Goal: Information Seeking & Learning: Learn about a topic

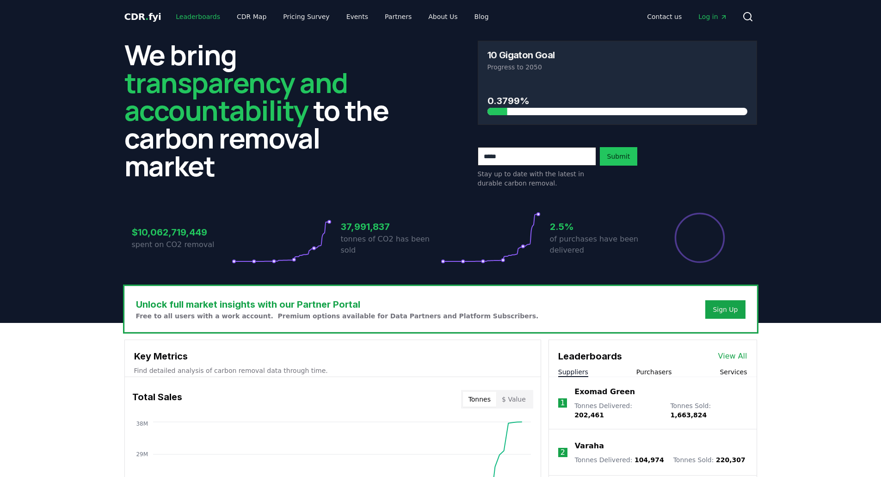
click at [192, 21] on link "Leaderboards" at bounding box center [197, 16] width 59 height 17
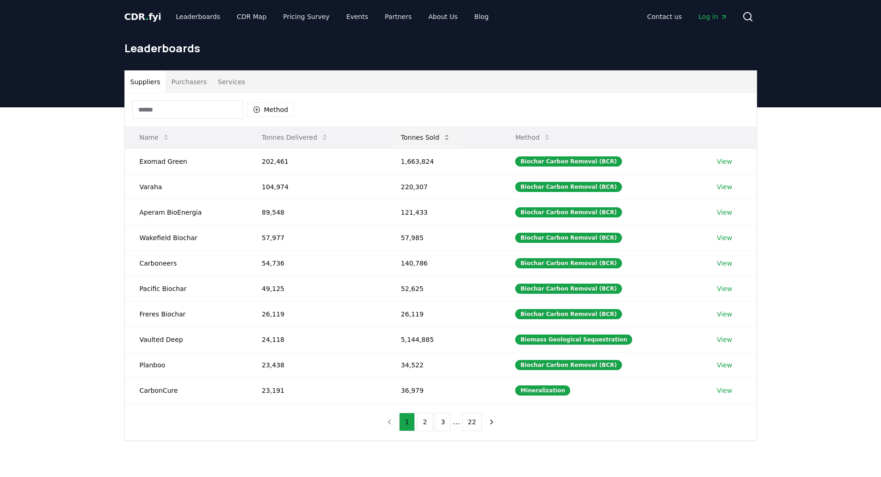
click at [415, 134] on button "Tonnes Sold" at bounding box center [425, 137] width 64 height 18
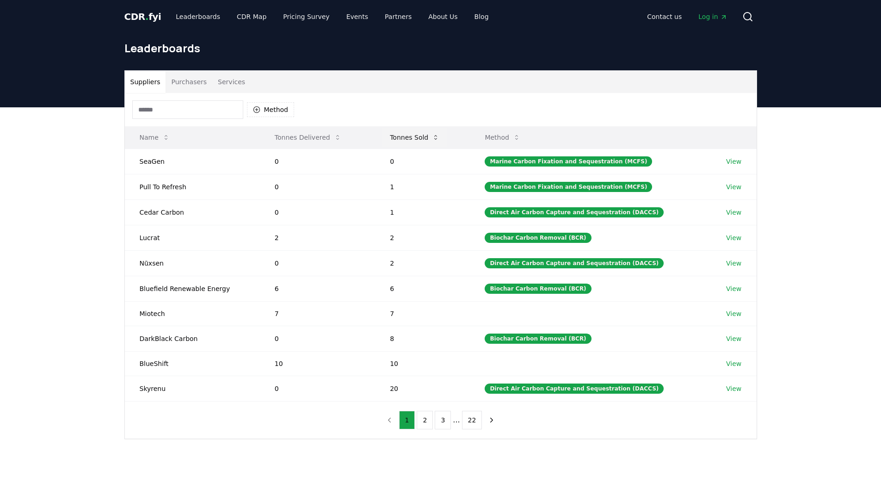
click at [424, 135] on button "Tonnes Sold" at bounding box center [414, 137] width 64 height 18
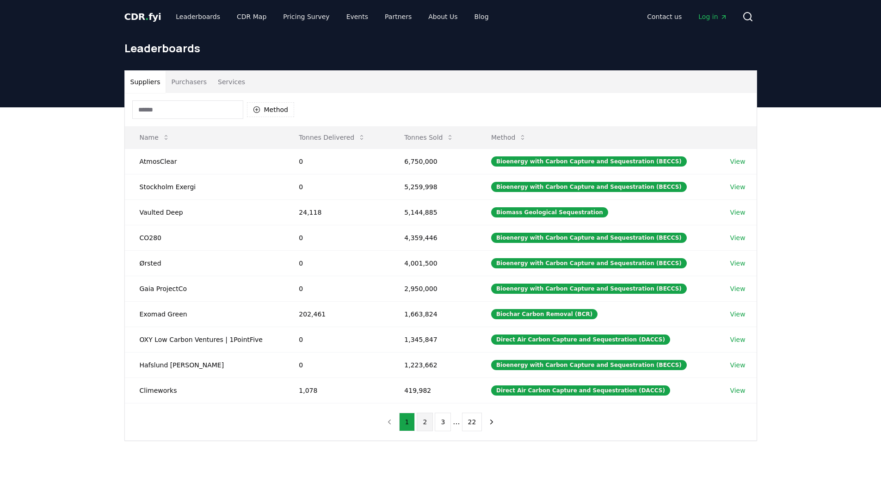
click at [427, 421] on button "2" at bounding box center [425, 421] width 16 height 18
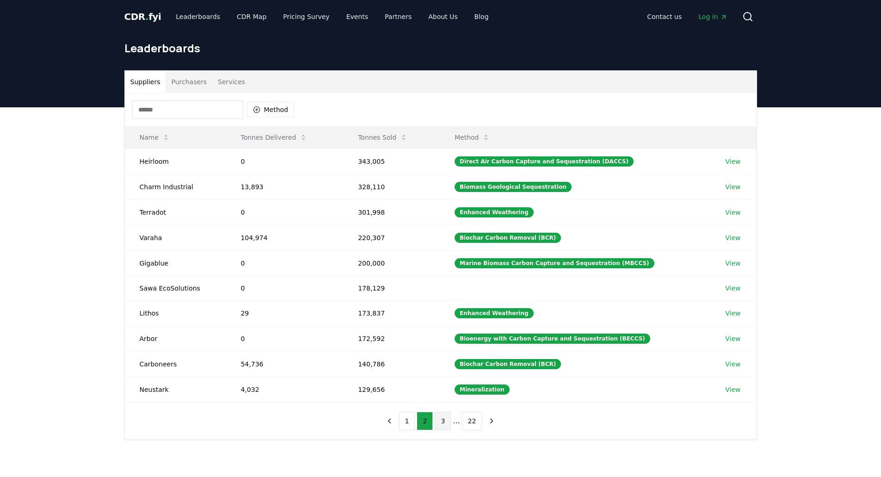
click at [447, 420] on button "3" at bounding box center [443, 420] width 16 height 18
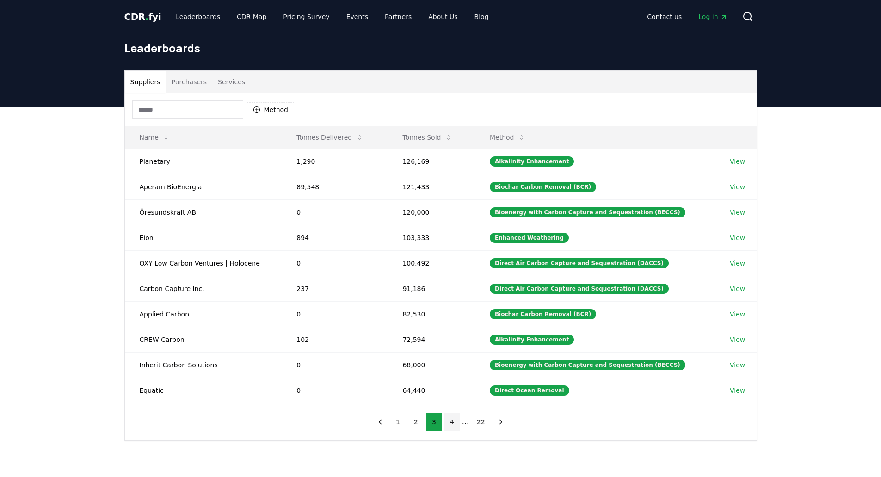
click at [454, 418] on button "4" at bounding box center [452, 421] width 16 height 18
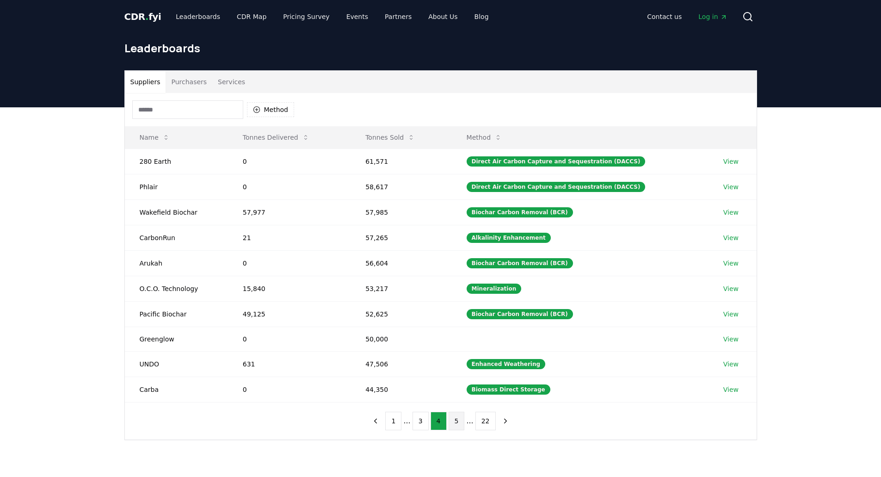
click at [457, 424] on button "5" at bounding box center [456, 420] width 16 height 18
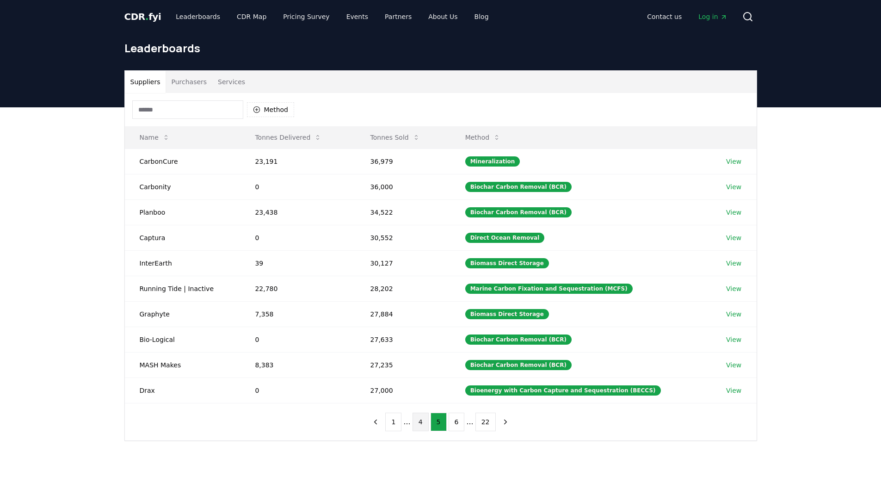
click at [419, 424] on button "4" at bounding box center [420, 421] width 16 height 18
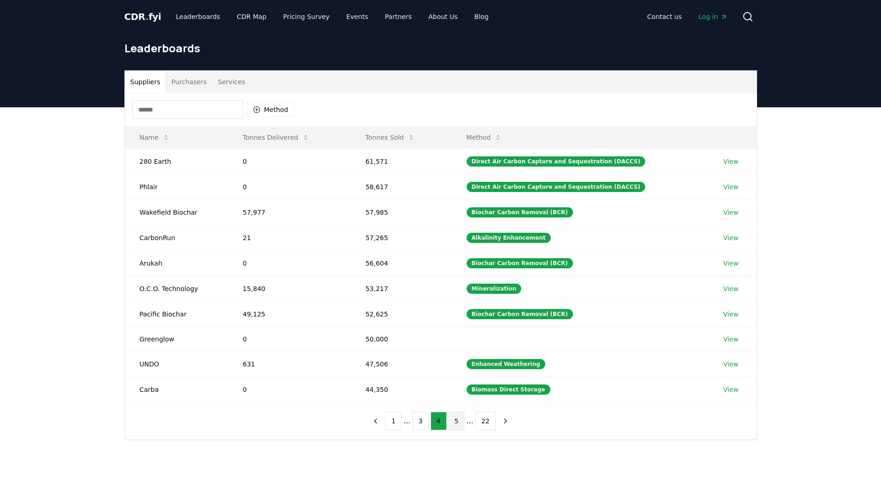
click at [457, 422] on button "5" at bounding box center [456, 420] width 16 height 18
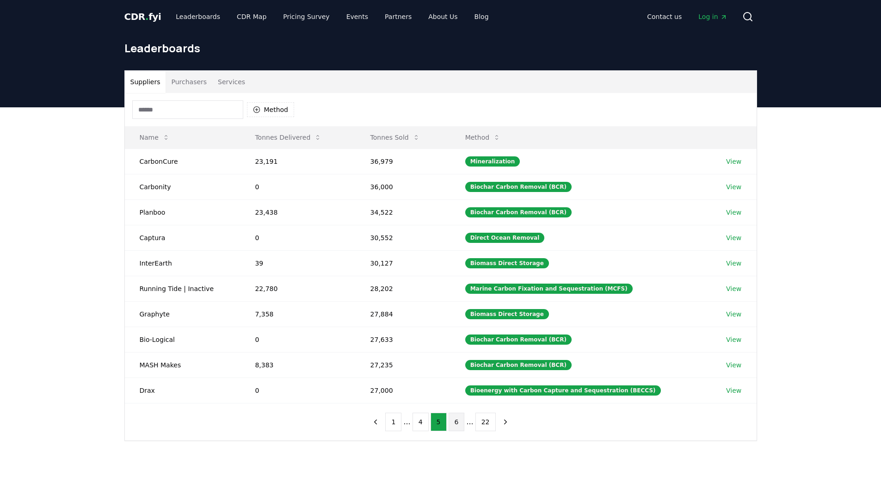
click at [458, 426] on button "6" at bounding box center [456, 421] width 16 height 18
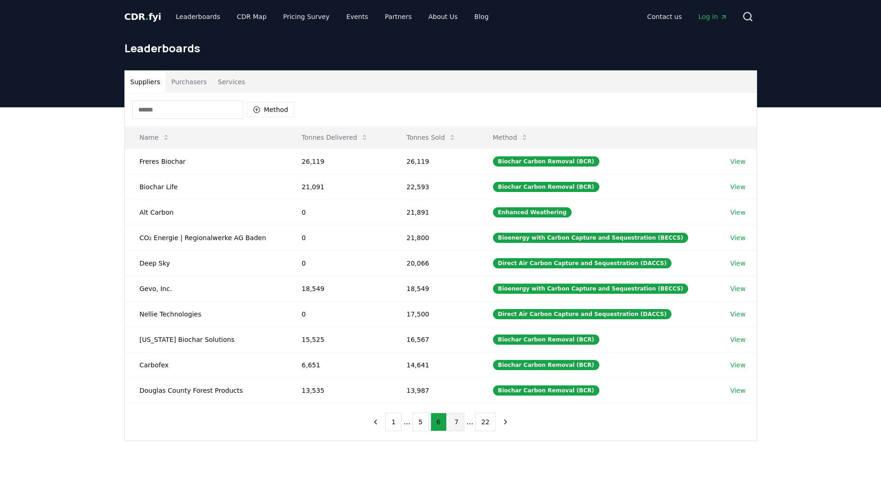
click at [452, 421] on button "7" at bounding box center [456, 421] width 16 height 18
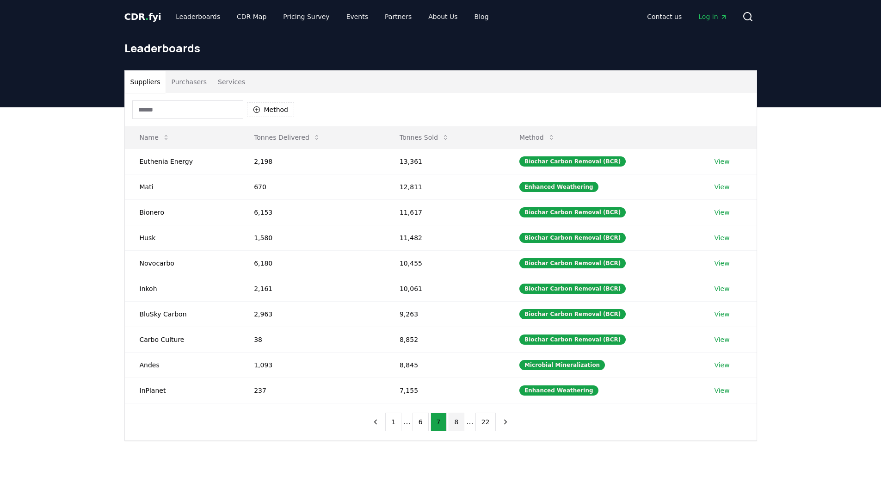
click at [454, 426] on button "8" at bounding box center [456, 421] width 16 height 18
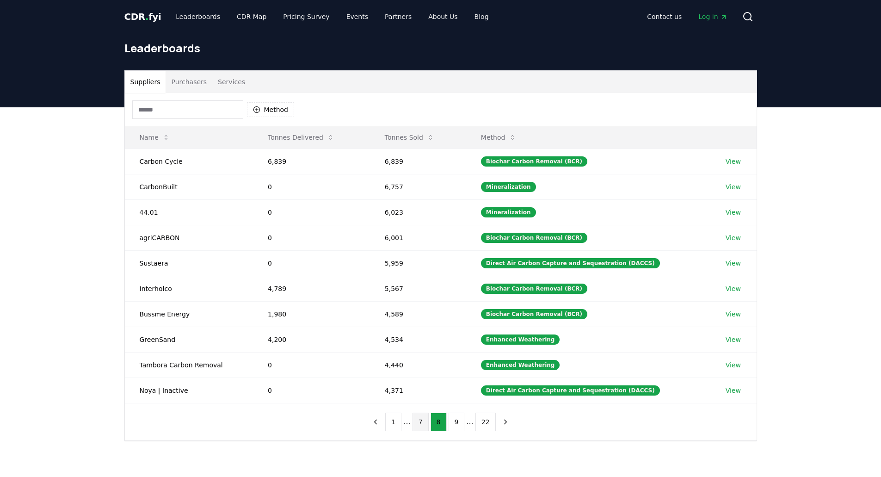
click at [425, 421] on button "7" at bounding box center [420, 421] width 16 height 18
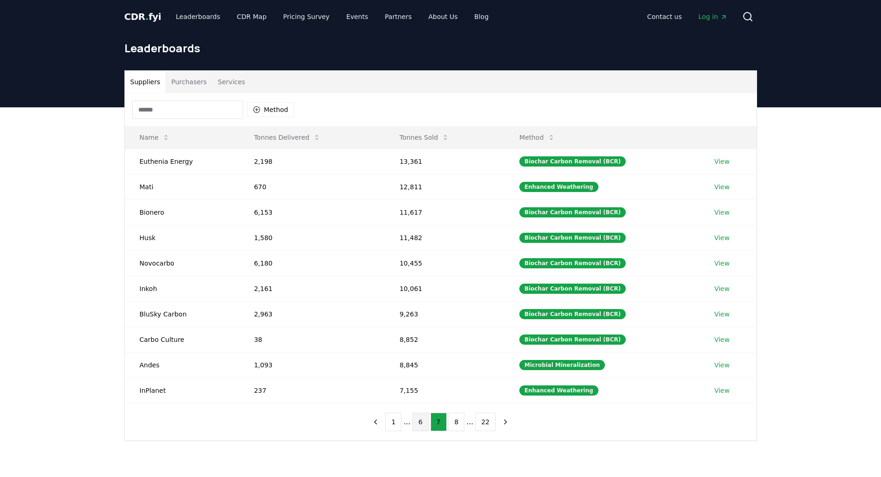
click at [419, 424] on button "6" at bounding box center [420, 421] width 16 height 18
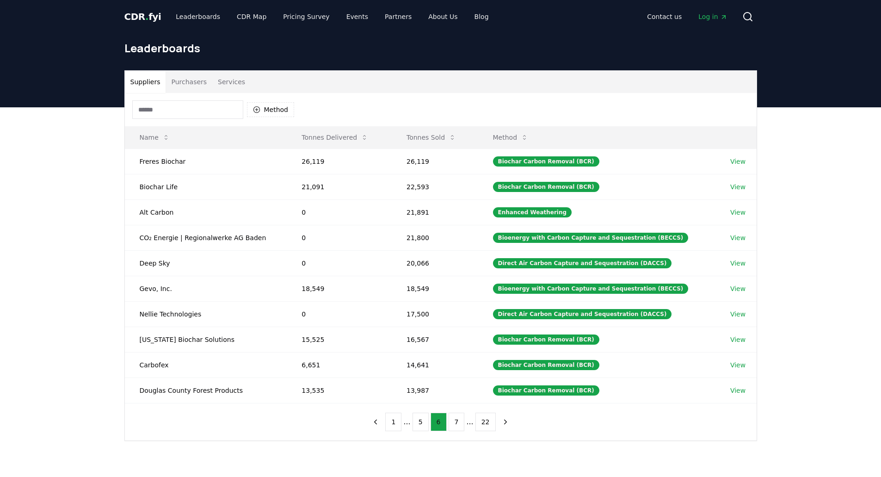
click at [442, 423] on button "6" at bounding box center [438, 421] width 16 height 18
click at [454, 423] on button "7" at bounding box center [456, 421] width 16 height 18
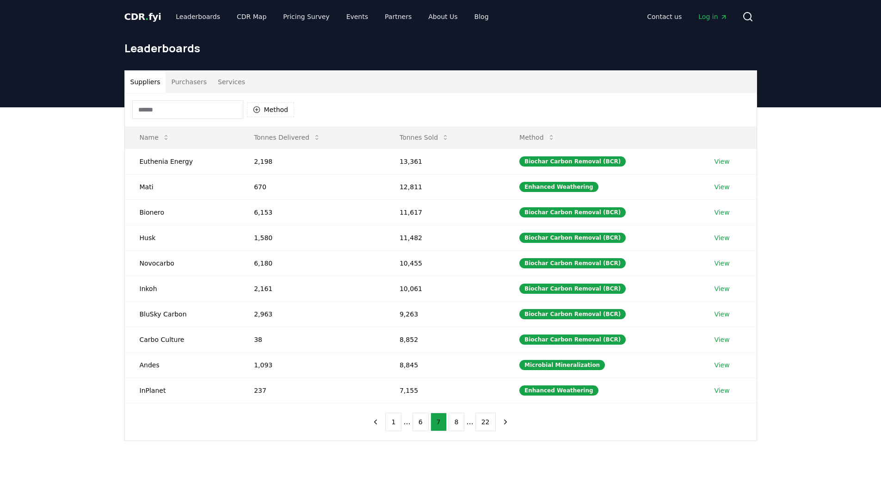
click at [454, 423] on button "8" at bounding box center [456, 421] width 16 height 18
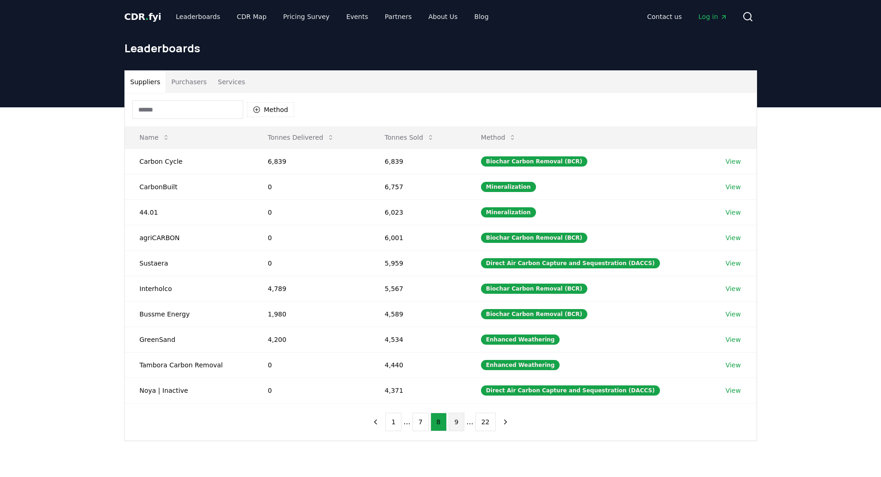
click at [457, 422] on button "9" at bounding box center [456, 421] width 16 height 18
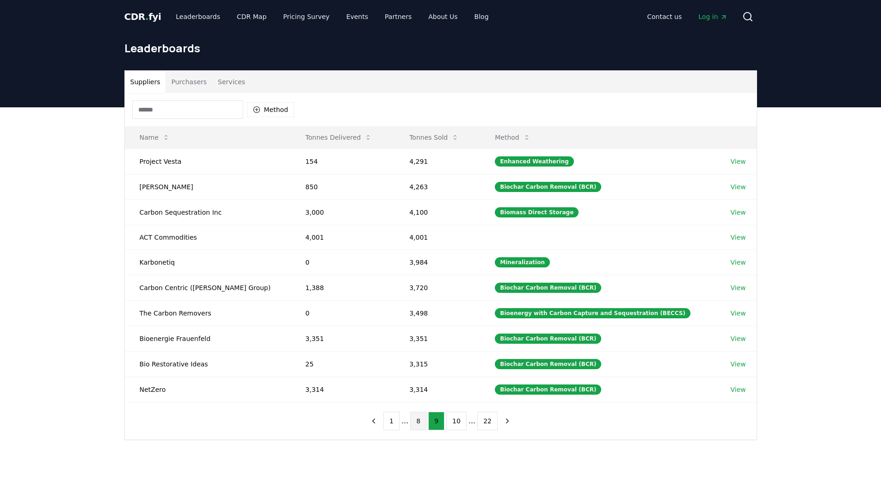
click at [417, 422] on button "8" at bounding box center [418, 420] width 16 height 18
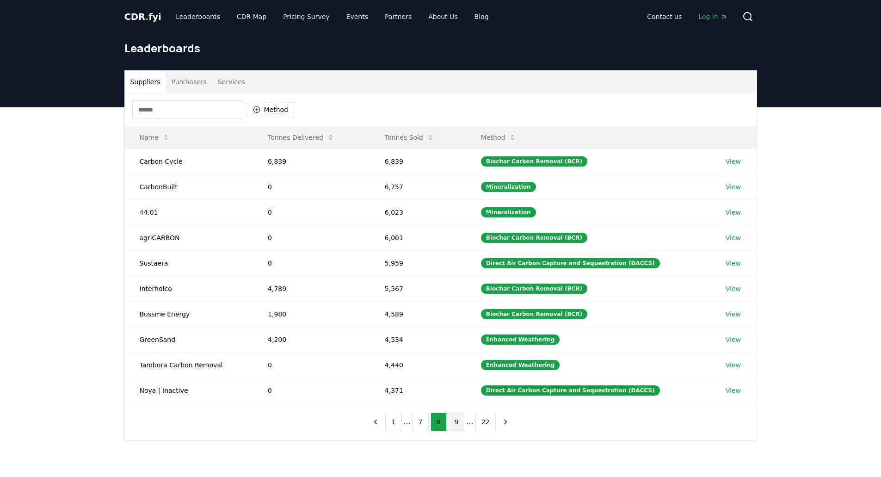
click at [454, 421] on button "9" at bounding box center [456, 421] width 16 height 18
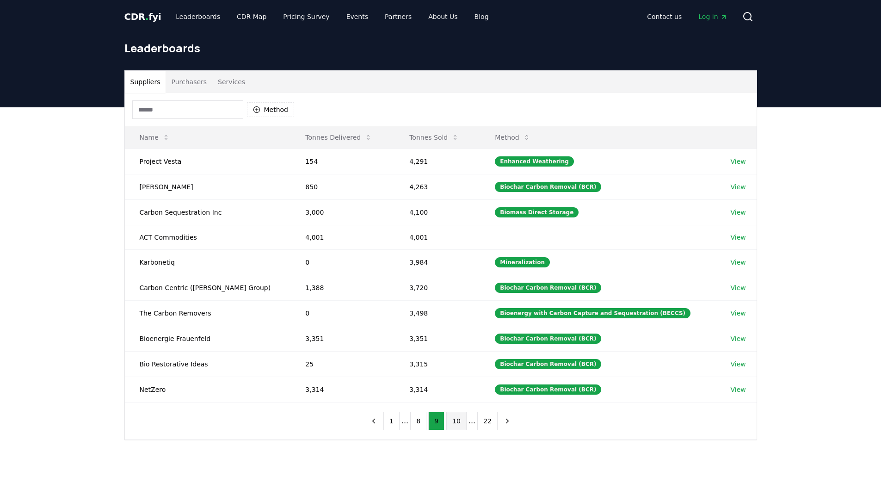
click at [460, 421] on button "10" at bounding box center [456, 420] width 20 height 18
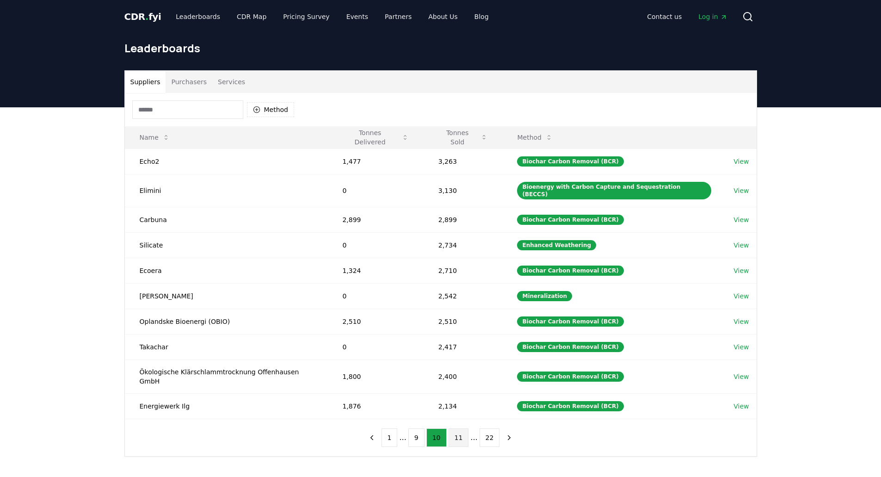
click at [451, 428] on button "11" at bounding box center [458, 437] width 20 height 18
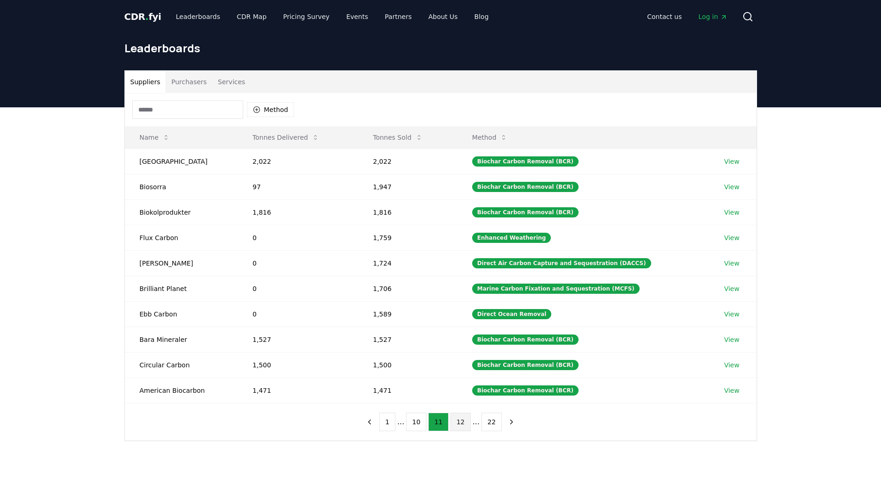
click at [452, 418] on button "12" at bounding box center [460, 421] width 20 height 18
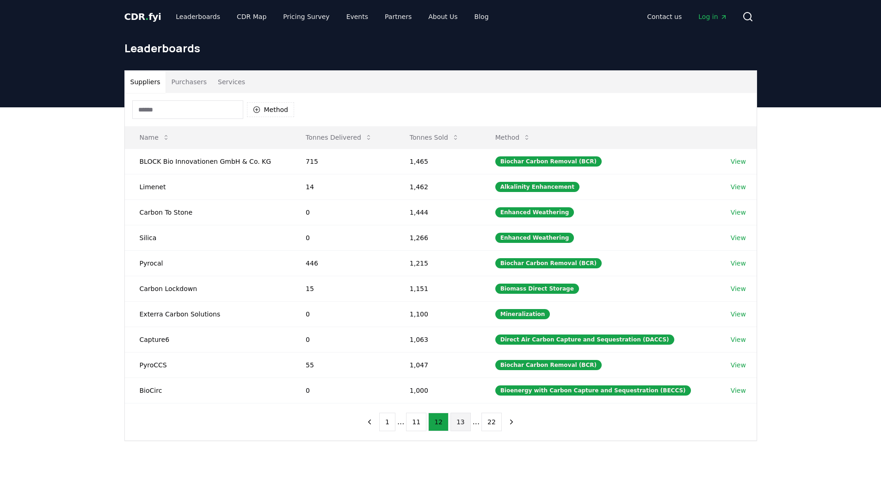
click at [462, 424] on button "13" at bounding box center [460, 421] width 20 height 18
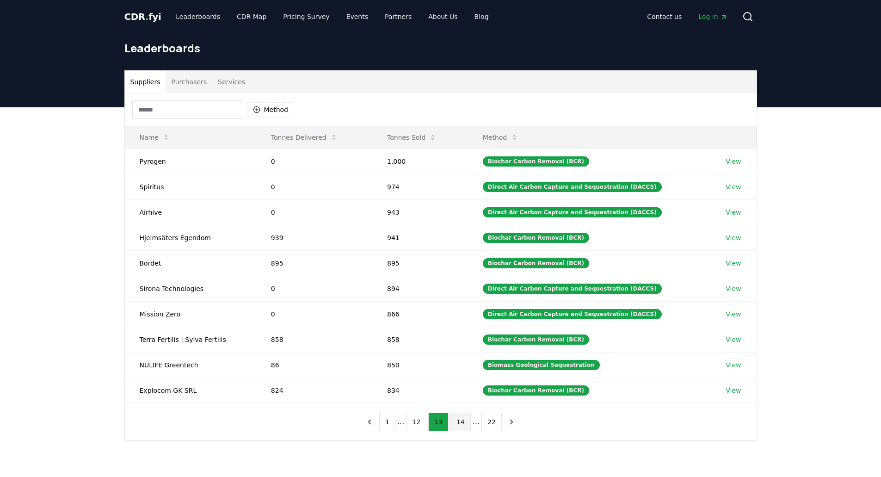
click at [460, 421] on button "14" at bounding box center [460, 421] width 20 height 18
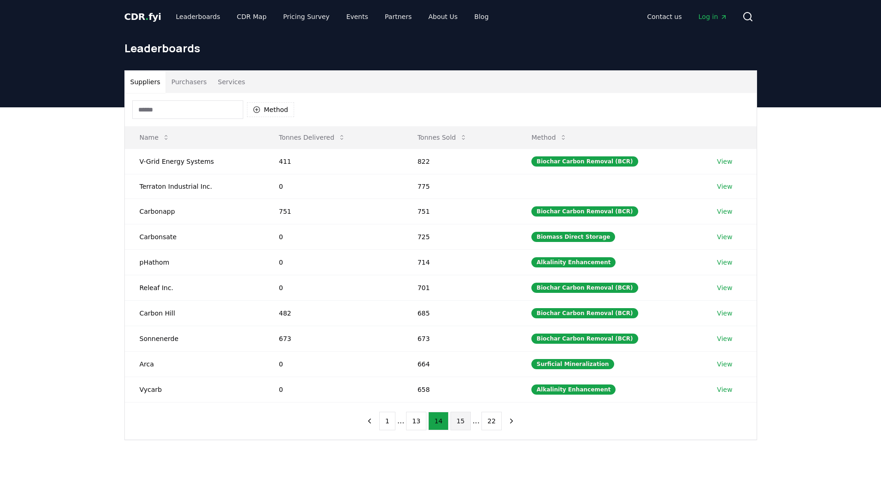
click at [450, 422] on button "15" at bounding box center [460, 420] width 20 height 18
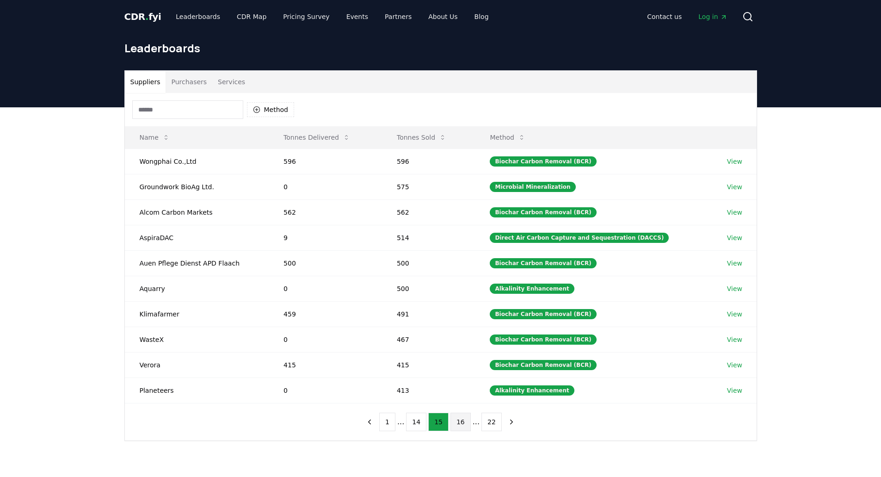
click at [460, 423] on button "16" at bounding box center [460, 421] width 20 height 18
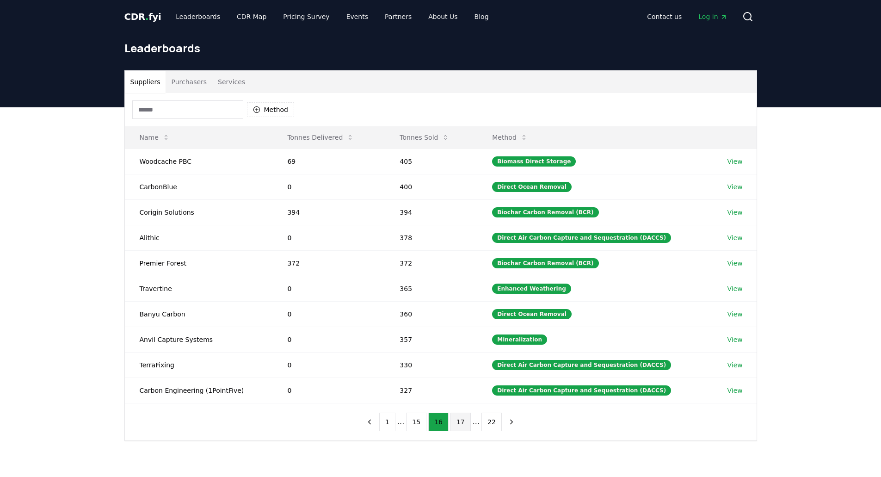
click at [463, 426] on button "17" at bounding box center [460, 421] width 20 height 18
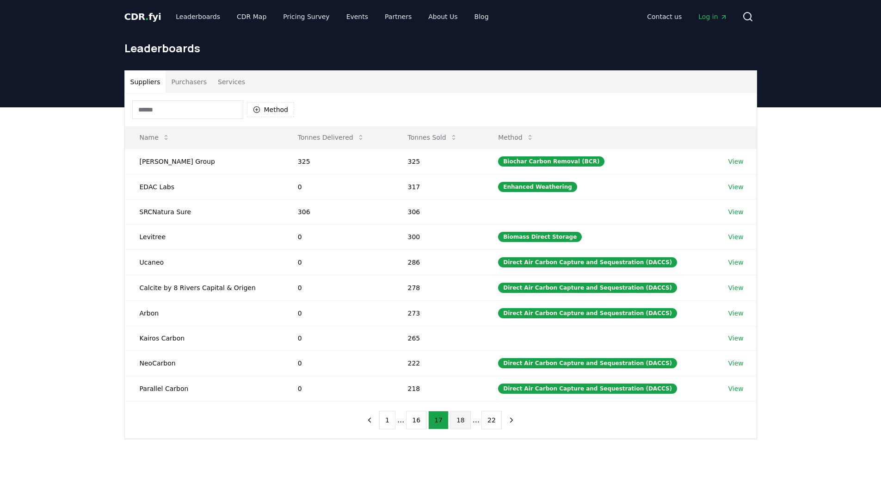
click at [460, 426] on button "18" at bounding box center [460, 420] width 20 height 18
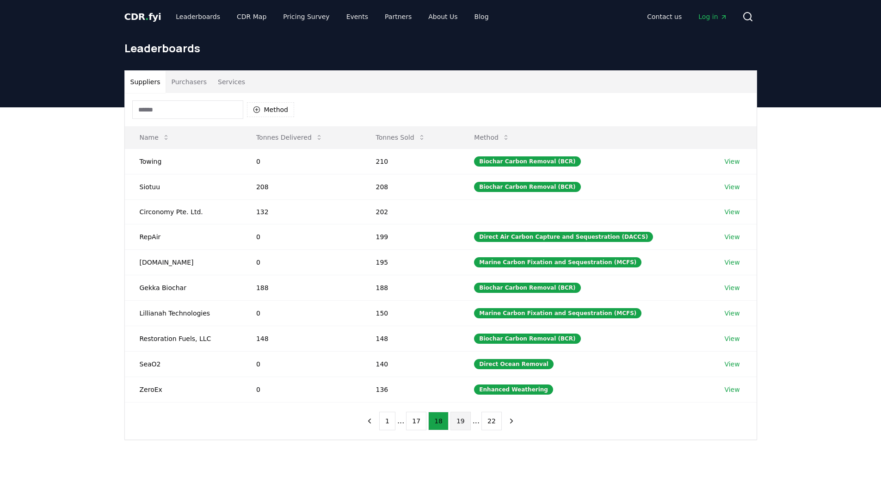
click at [460, 420] on button "19" at bounding box center [460, 420] width 20 height 18
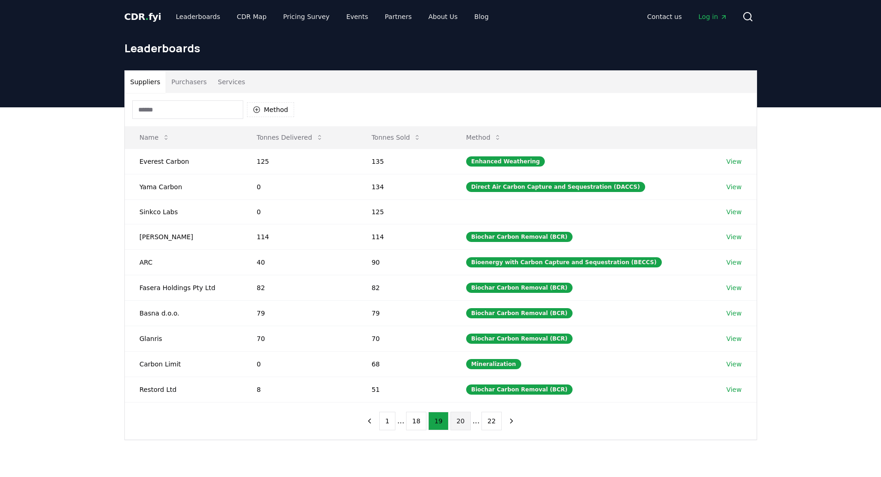
click at [460, 425] on button "20" at bounding box center [460, 420] width 20 height 18
